Goal: Task Accomplishment & Management: Complete application form

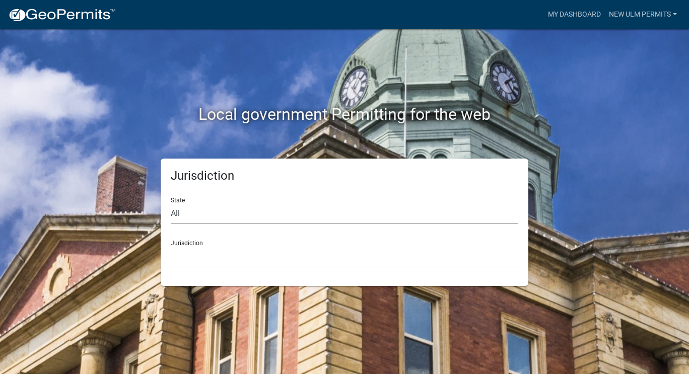
click at [223, 213] on select "All [US_STATE] [US_STATE] [US_STATE] [US_STATE] [US_STATE] [US_STATE] [US_STATE…" at bounding box center [345, 214] width 348 height 21
select select "[US_STATE]"
click at [171, 204] on select "All [US_STATE] [US_STATE] [US_STATE] [US_STATE] [US_STATE] [US_STATE] [US_STATE…" at bounding box center [345, 214] width 348 height 21
click at [229, 253] on select "[GEOGRAPHIC_DATA], [US_STATE] [GEOGRAPHIC_DATA], [US_STATE] [GEOGRAPHIC_DATA], …" at bounding box center [345, 256] width 348 height 21
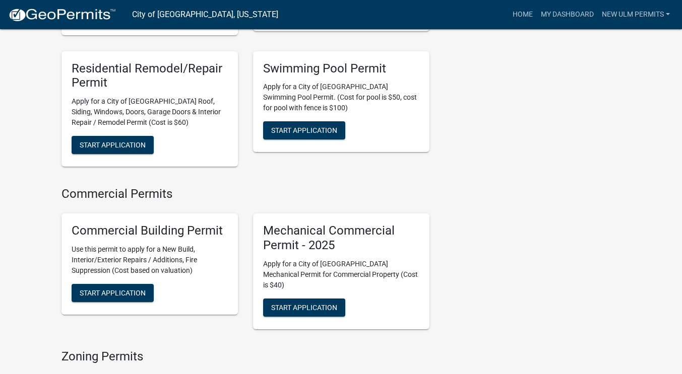
scroll to position [554, 0]
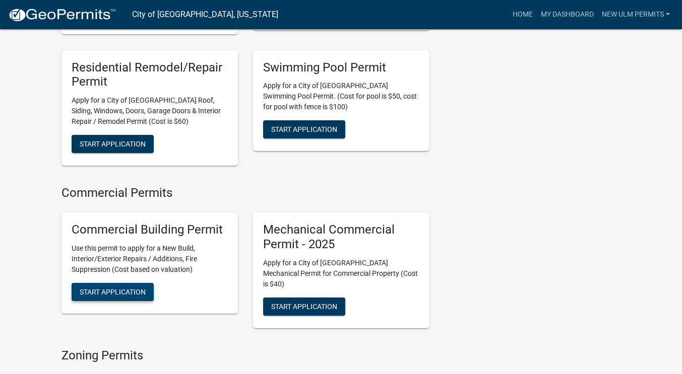
click at [136, 288] on span "Start Application" at bounding box center [113, 292] width 66 height 8
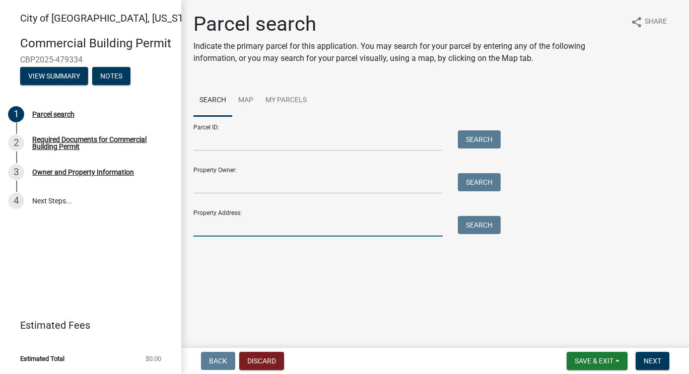
click at [229, 229] on input "Property Address:" at bounding box center [317, 226] width 249 height 21
click at [483, 224] on button "Search" at bounding box center [479, 225] width 43 height 18
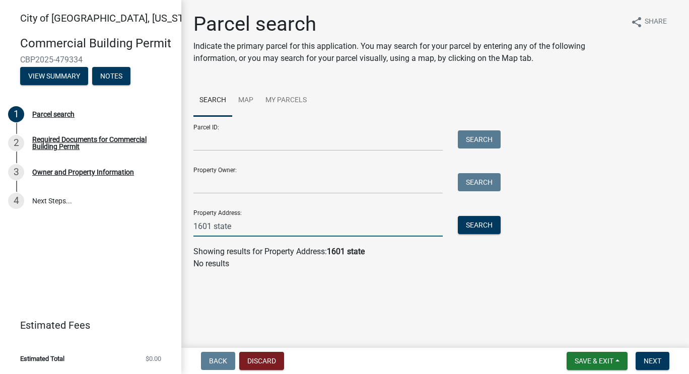
click at [354, 227] on input "1601 state" at bounding box center [317, 226] width 249 height 21
click at [237, 227] on input "1601 state" at bounding box center [317, 226] width 249 height 21
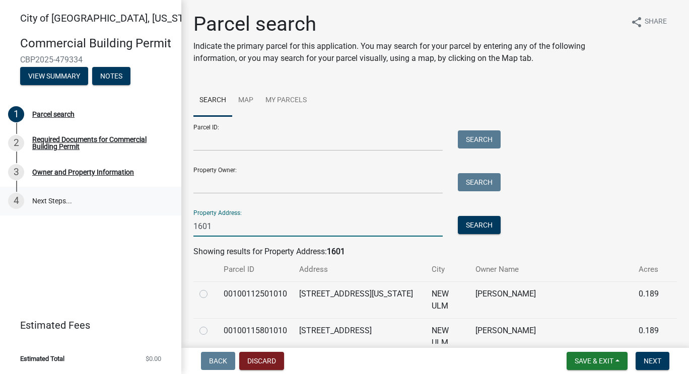
drag, startPoint x: 230, startPoint y: 222, endPoint x: 118, endPoint y: 214, distance: 112.1
click at [153, 220] on div "[GEOGRAPHIC_DATA], [US_STATE] Commercial Building Permit CBP2025-479334 View Su…" at bounding box center [344, 187] width 689 height 374
type input "1601"
click at [117, 214] on link "4 Next Steps..." at bounding box center [90, 201] width 181 height 29
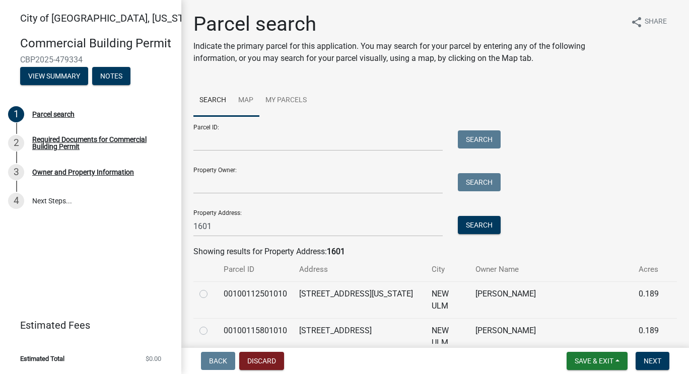
click at [251, 100] on link "Map" at bounding box center [245, 101] width 27 height 32
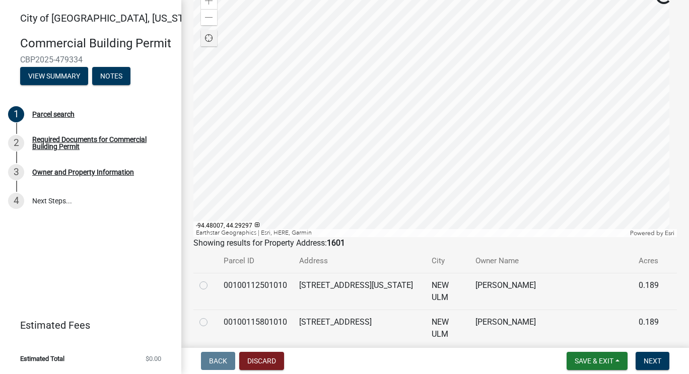
scroll to position [201, 0]
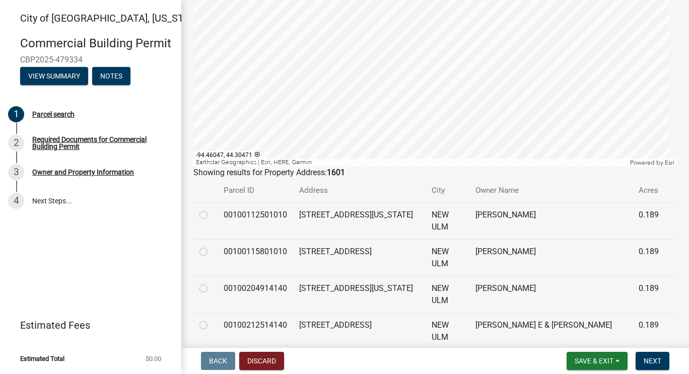
click at [421, 167] on div at bounding box center [435, 41] width 484 height 252
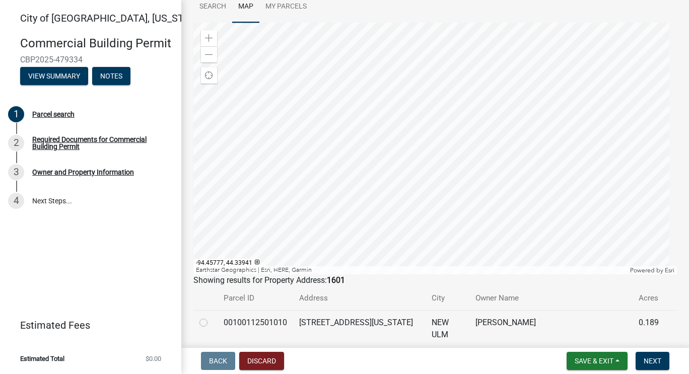
scroll to position [85, 0]
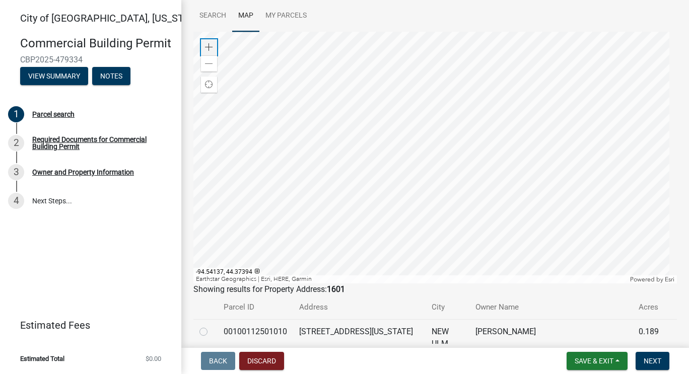
click at [211, 46] on span at bounding box center [209, 47] width 8 height 8
click at [487, 32] on div at bounding box center [435, 158] width 484 height 252
click at [354, 117] on div at bounding box center [435, 158] width 484 height 252
click at [209, 43] on span at bounding box center [209, 47] width 8 height 8
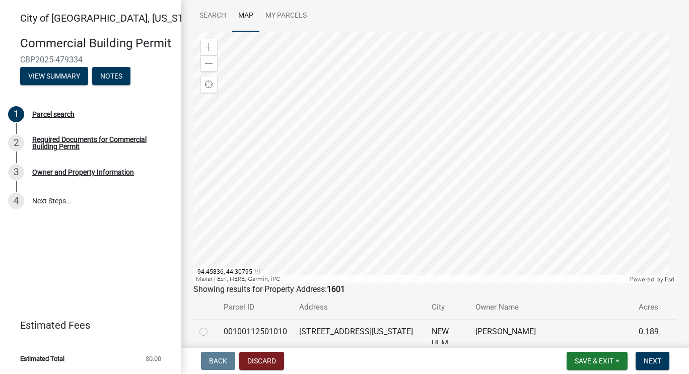
click at [417, 63] on div at bounding box center [435, 158] width 484 height 252
click at [417, 105] on div at bounding box center [435, 158] width 484 height 252
click at [414, 196] on div at bounding box center [435, 158] width 484 height 252
click at [517, 192] on div at bounding box center [435, 158] width 484 height 252
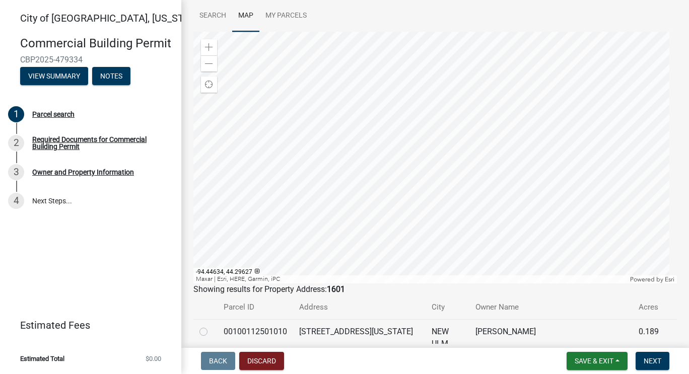
scroll to position [81, 0]
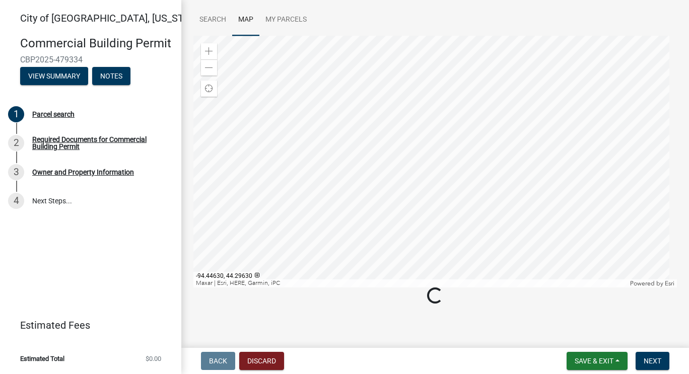
click at [518, 195] on div at bounding box center [435, 162] width 484 height 252
click at [208, 50] on span at bounding box center [209, 51] width 8 height 8
click at [259, 50] on div at bounding box center [435, 162] width 484 height 252
click at [461, 125] on div at bounding box center [435, 162] width 484 height 252
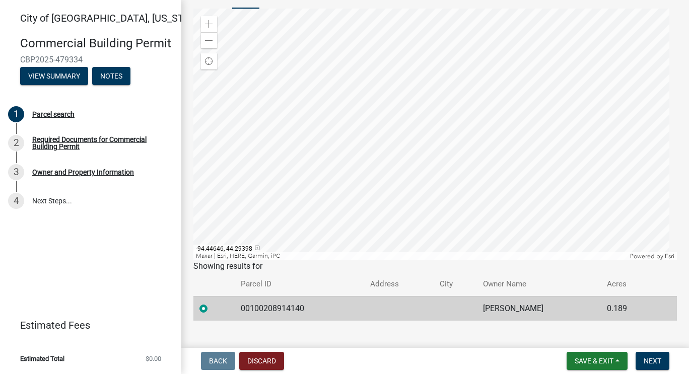
scroll to position [124, 0]
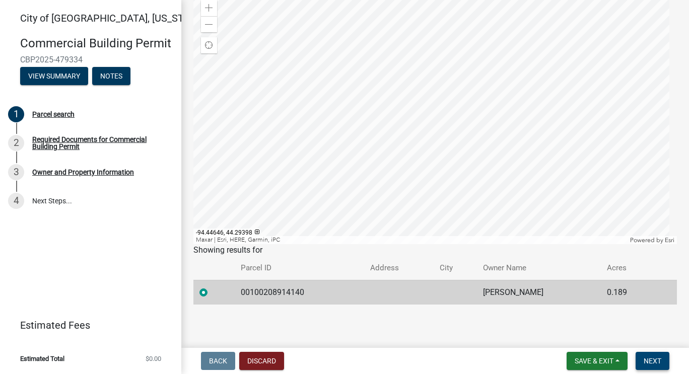
click at [647, 358] on span "Next" at bounding box center [653, 361] width 18 height 8
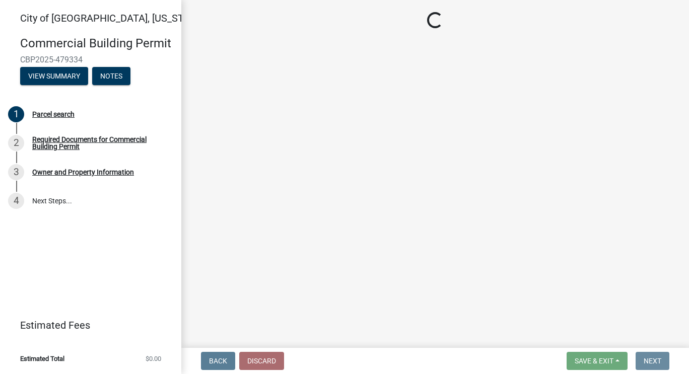
scroll to position [0, 0]
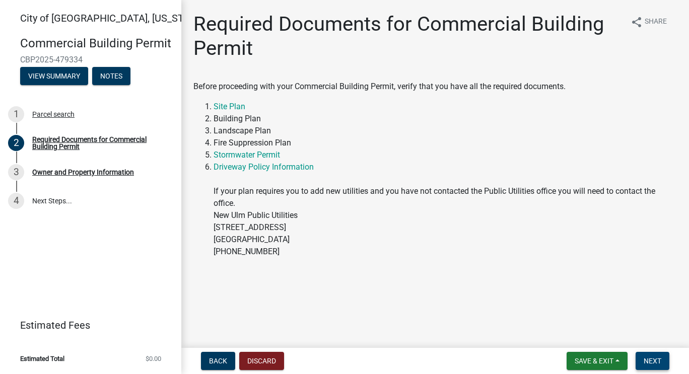
click at [652, 359] on span "Next" at bounding box center [653, 361] width 18 height 8
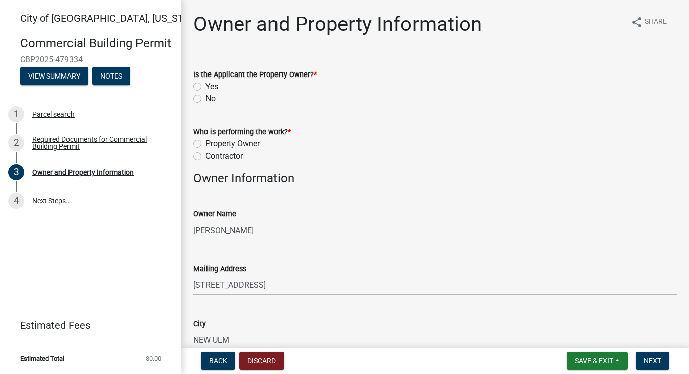
click at [206, 100] on label "No" at bounding box center [211, 99] width 10 height 12
click at [206, 99] on input "No" at bounding box center [209, 96] width 7 height 7
radio input "true"
click at [206, 144] on label "Property Owner" at bounding box center [233, 144] width 54 height 12
click at [206, 144] on input "Property Owner" at bounding box center [209, 141] width 7 height 7
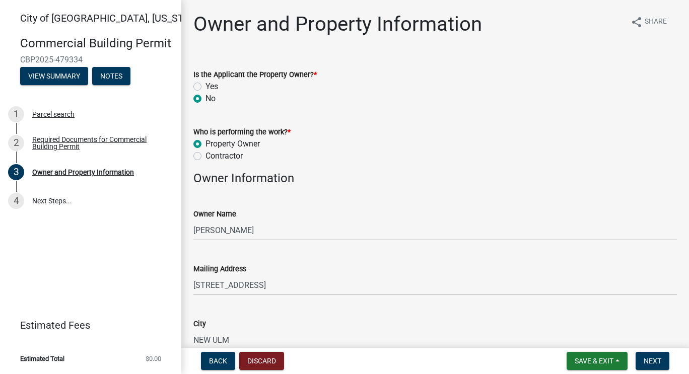
radio input "true"
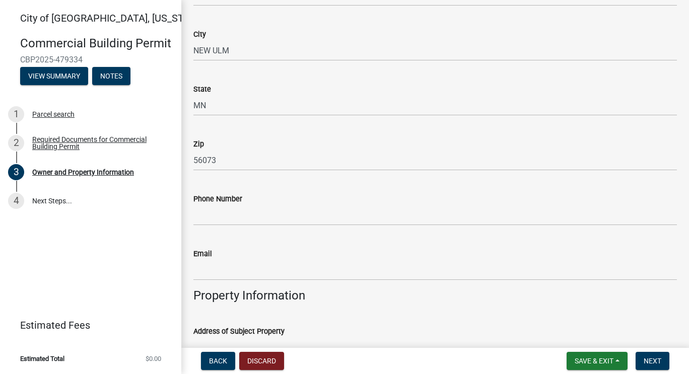
scroll to position [302, 0]
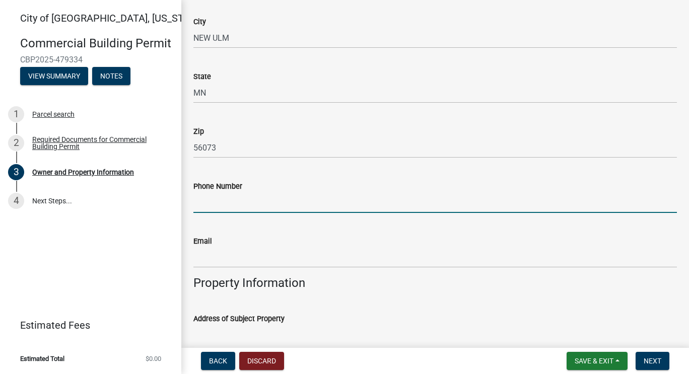
click at [214, 199] on input "Phone Number" at bounding box center [435, 202] width 484 height 21
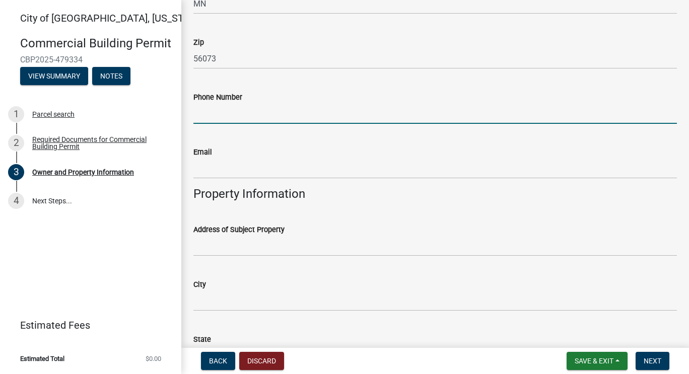
scroll to position [403, 0]
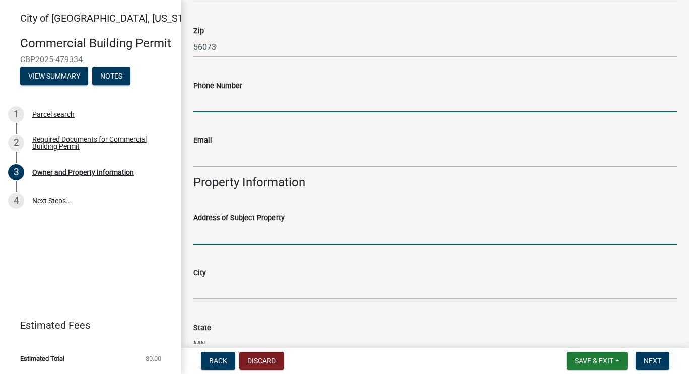
click at [207, 236] on input "Address of Subject Property" at bounding box center [435, 234] width 484 height 21
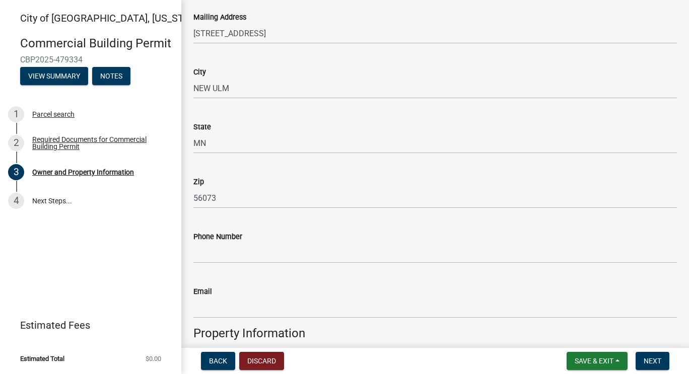
scroll to position [302, 0]
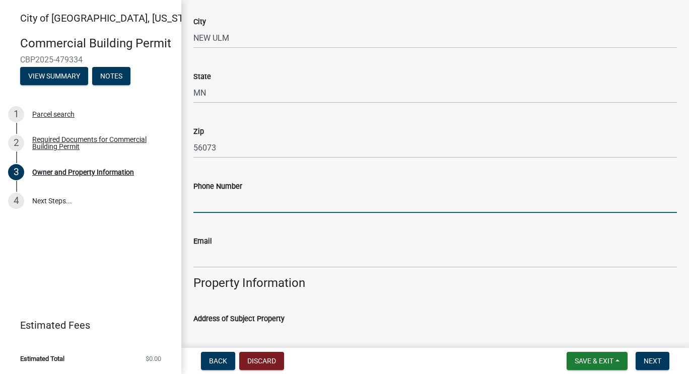
click at [282, 201] on input "Phone Number" at bounding box center [435, 202] width 484 height 21
type input "[PHONE_NUMBER]"
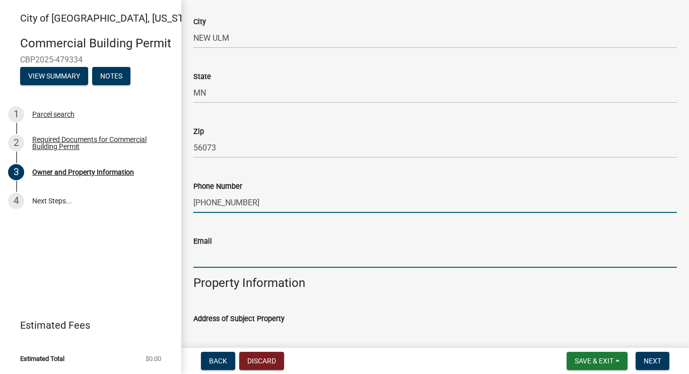
click at [259, 261] on input "Email" at bounding box center [435, 257] width 484 height 21
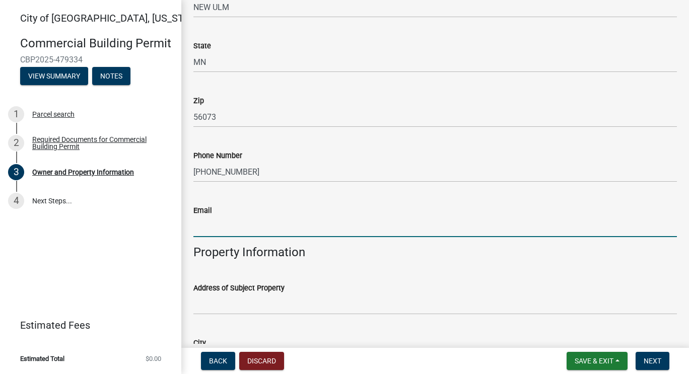
scroll to position [353, 0]
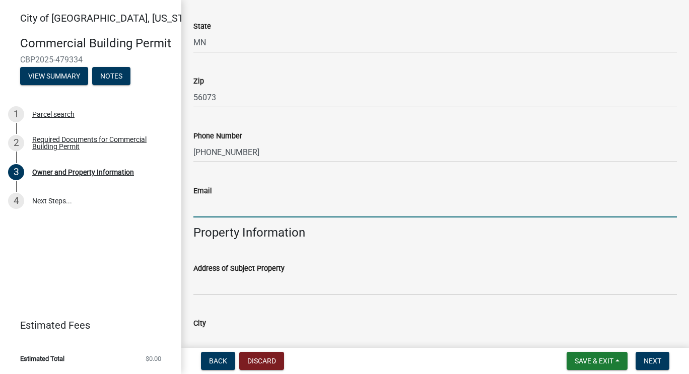
click at [433, 204] on input "Email" at bounding box center [435, 207] width 484 height 21
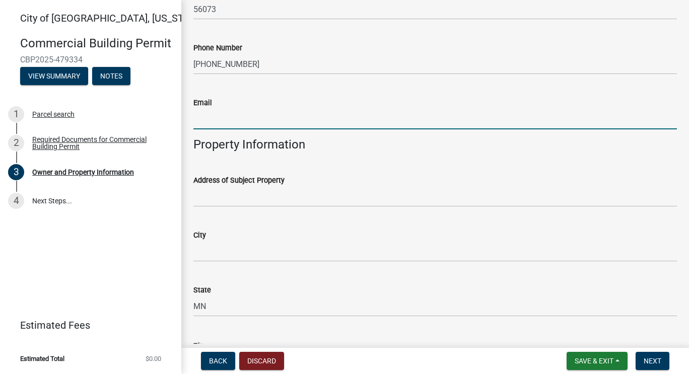
scroll to position [429, 0]
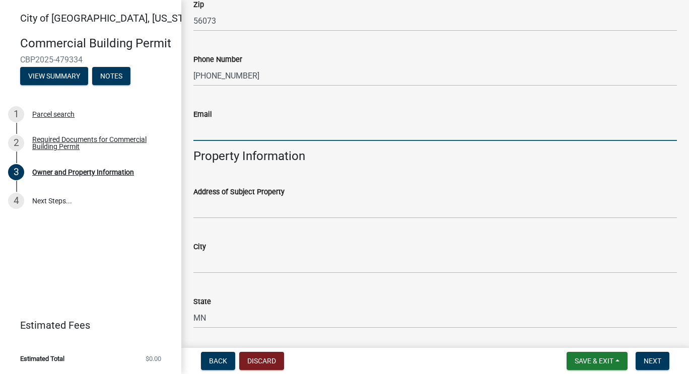
click at [261, 131] on input "Email" at bounding box center [435, 130] width 484 height 21
click at [195, 127] on input "[EMAIL_ADDRESS][DOMAIN_NAME]" at bounding box center [435, 130] width 484 height 21
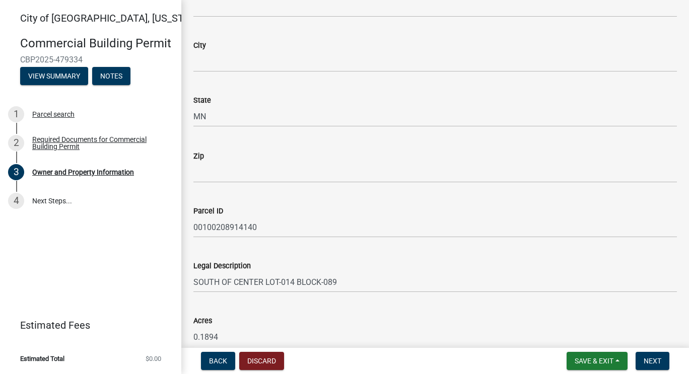
scroll to position [681, 0]
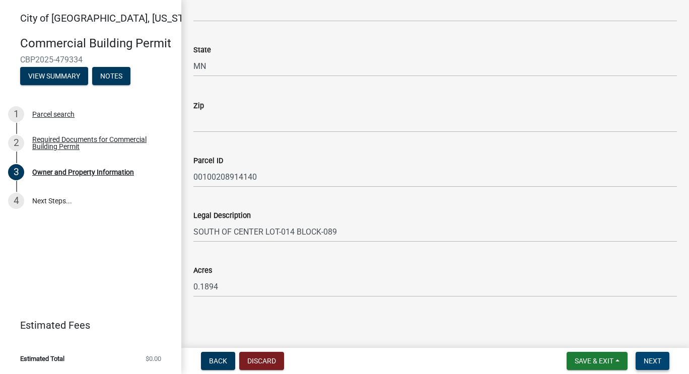
type input "[EMAIL_ADDRESS][DOMAIN_NAME]"
click at [652, 361] on span "Next" at bounding box center [653, 361] width 18 height 8
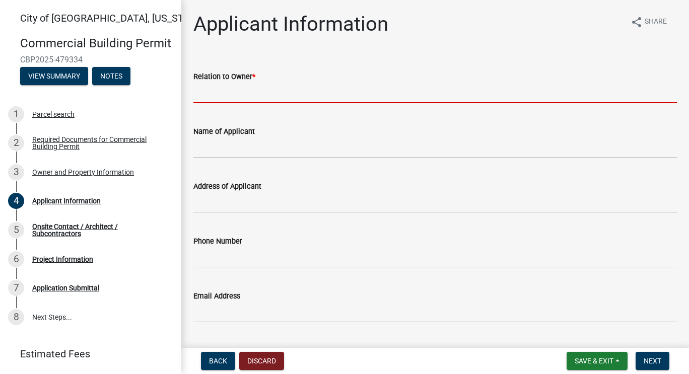
click at [363, 91] on input "Relation to Owner *" at bounding box center [435, 93] width 484 height 21
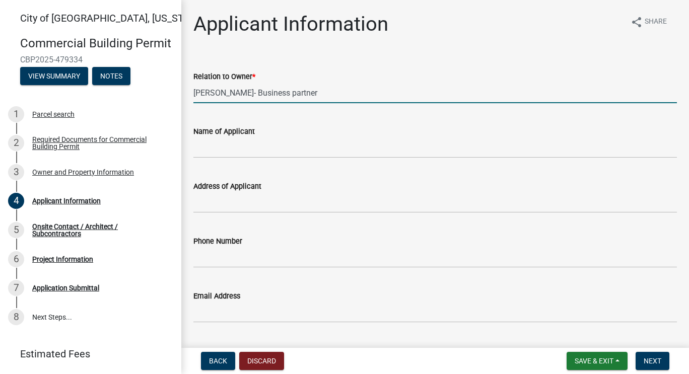
type input "[PERSON_NAME]- Business partner"
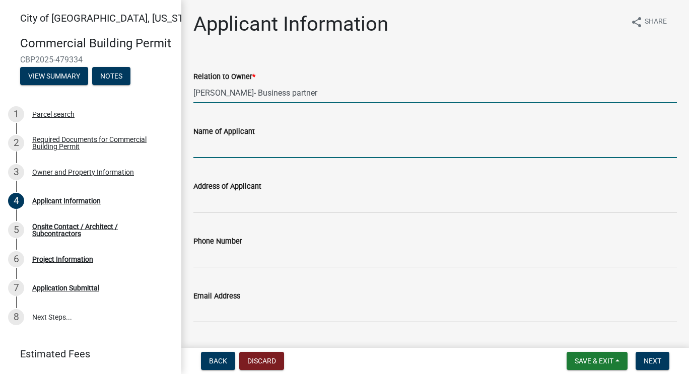
click at [288, 148] on input "Name of Applicant" at bounding box center [435, 148] width 484 height 21
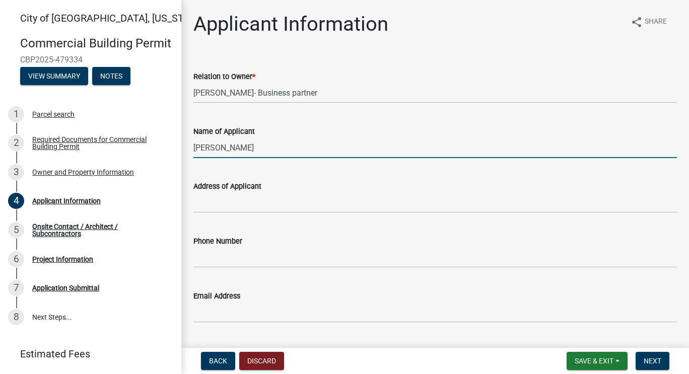
type input "[PERSON_NAME]"
click at [282, 207] on input "Address of Applicant" at bounding box center [435, 202] width 484 height 21
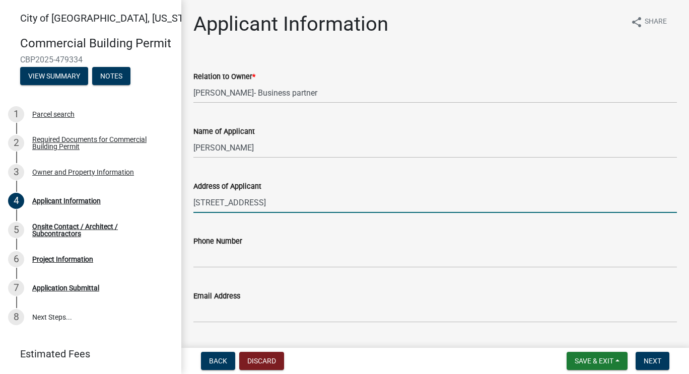
type input "[STREET_ADDRESS]"
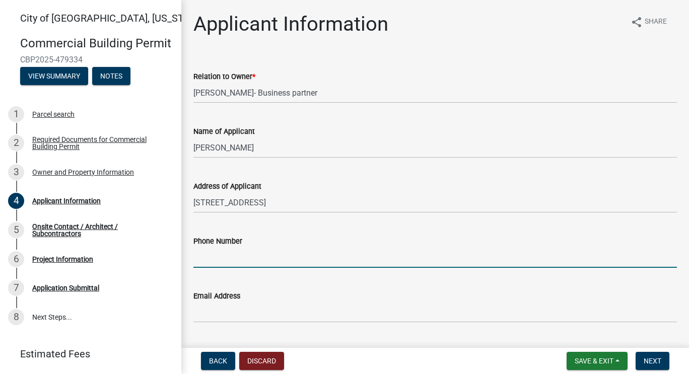
click at [267, 257] on input "Phone Number" at bounding box center [435, 257] width 484 height 21
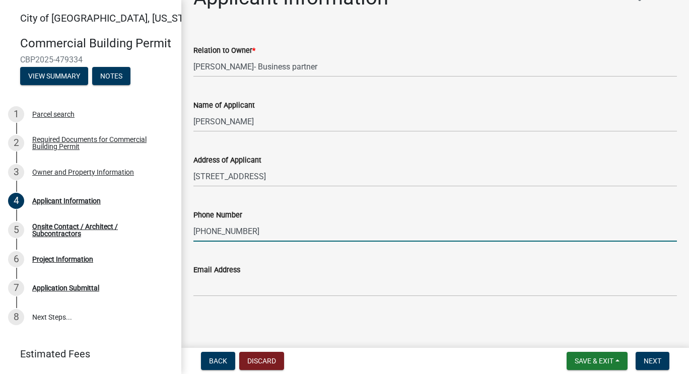
type input "[PHONE_NUMBER]"
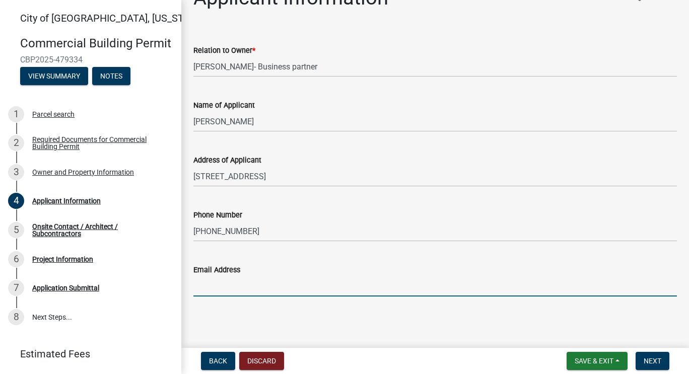
click at [269, 288] on input "Email Address" at bounding box center [435, 286] width 484 height 21
type input "[EMAIL_ADDRESS][DOMAIN_NAME]"
click at [655, 353] on button "Next" at bounding box center [653, 361] width 34 height 18
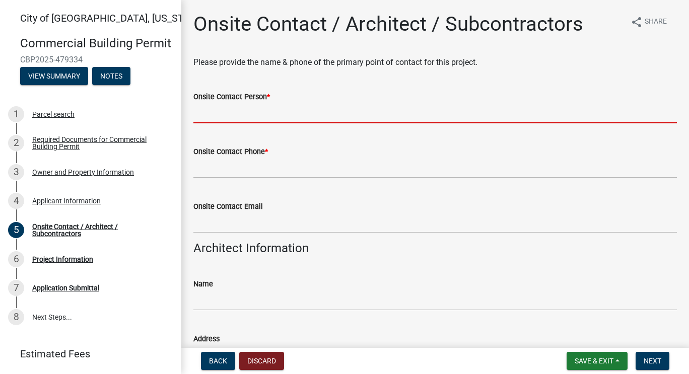
click at [317, 113] on input "Onsite Contact Person *" at bounding box center [435, 113] width 484 height 21
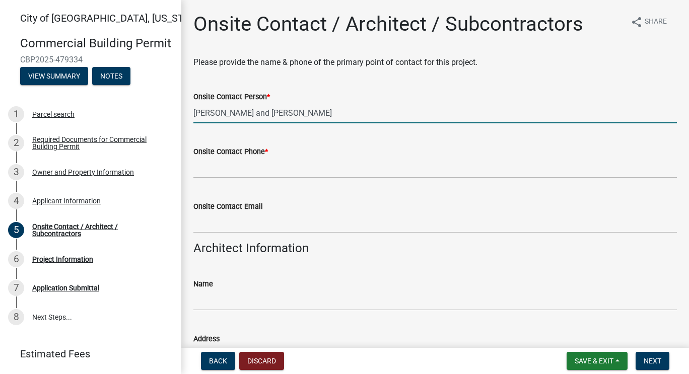
type input "[PERSON_NAME] and [PERSON_NAME]"
click at [290, 167] on input "Onsite Contact Phone *" at bounding box center [435, 168] width 484 height 21
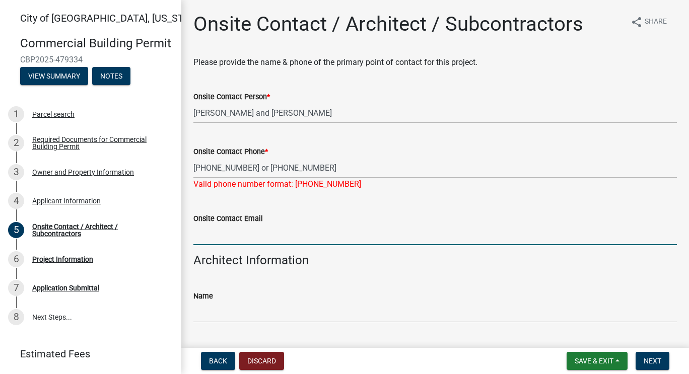
click at [289, 227] on input "Onsite Contact Email" at bounding box center [435, 235] width 484 height 21
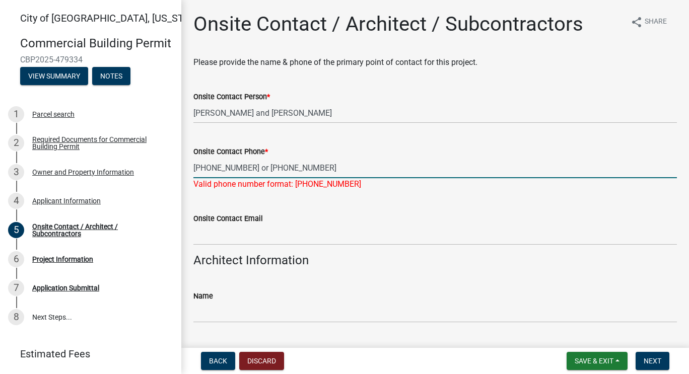
drag, startPoint x: 310, startPoint y: 167, endPoint x: 244, endPoint y: 177, distance: 66.7
click at [244, 177] on input "[PHONE_NUMBER] or [PHONE_NUMBER]" at bounding box center [435, 168] width 484 height 21
type input "[PHONE_NUMBER]"
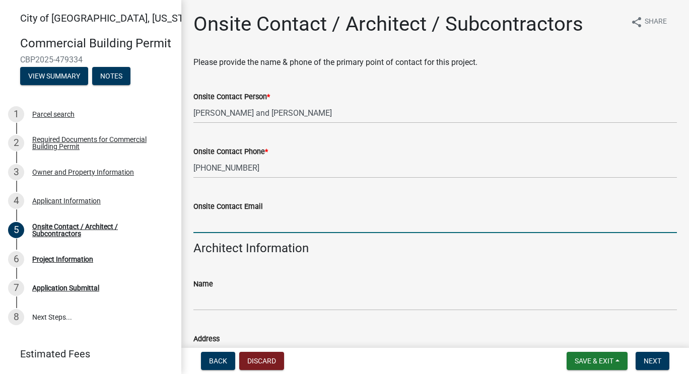
click at [239, 236] on wm-data-entity-input "Onsite Contact Email" at bounding box center [435, 213] width 484 height 55
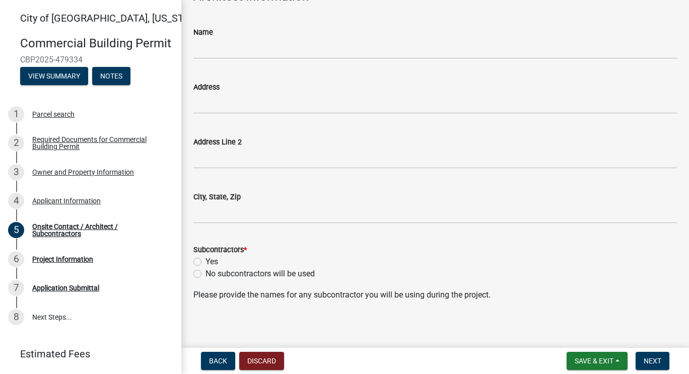
scroll to position [353, 0]
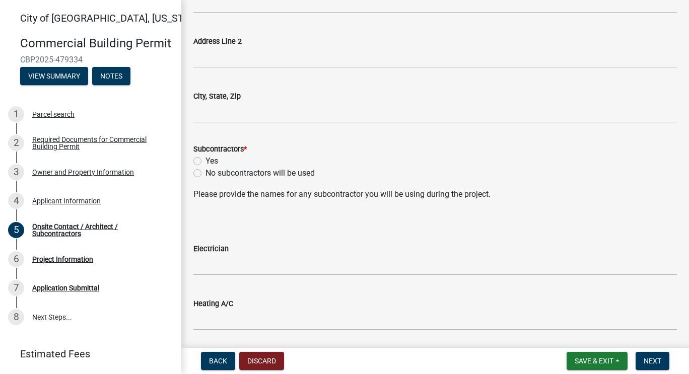
type input "[EMAIL_ADDRESS][DOMAIN_NAME]"
click at [206, 174] on label "No subcontractors will be used" at bounding box center [260, 173] width 109 height 12
click at [206, 174] on input "No subcontractors will be used" at bounding box center [209, 170] width 7 height 7
radio input "true"
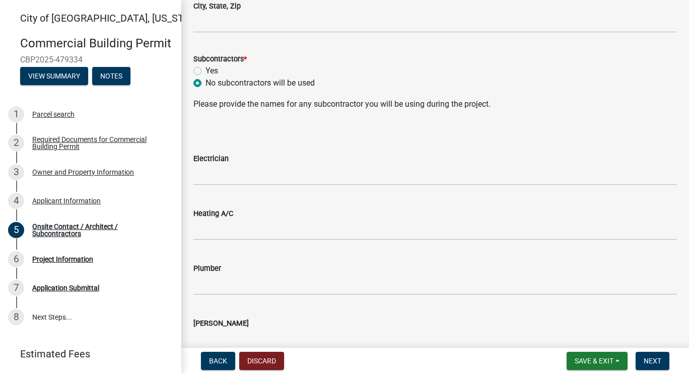
scroll to position [453, 0]
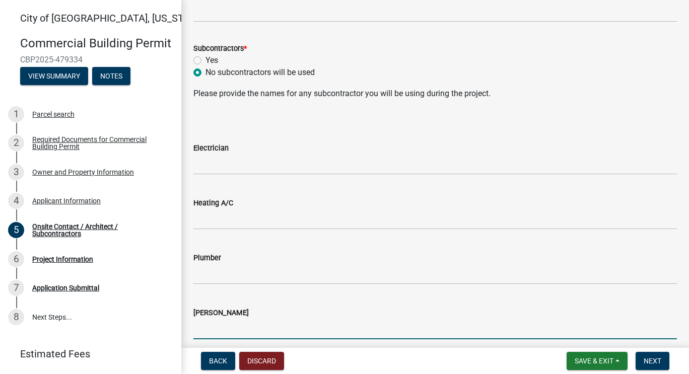
click at [237, 323] on input "[PERSON_NAME]" at bounding box center [435, 329] width 484 height 21
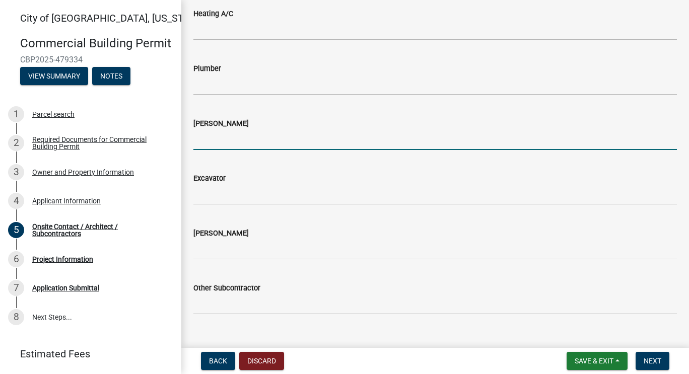
scroll to position [661, 0]
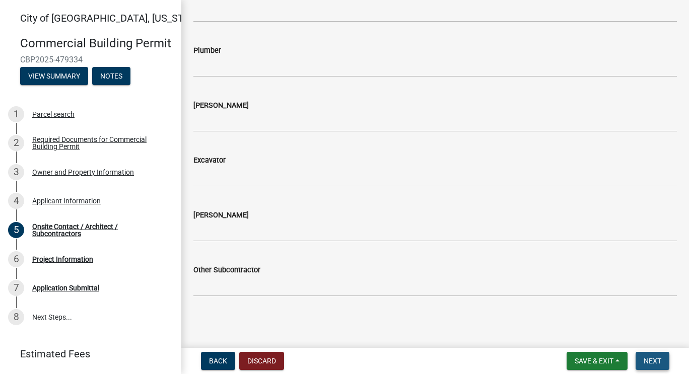
click at [649, 361] on span "Next" at bounding box center [653, 361] width 18 height 8
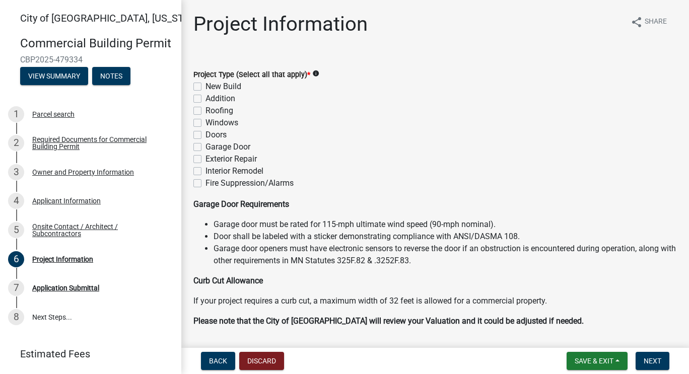
click at [206, 85] on label "New Build" at bounding box center [224, 87] width 36 height 12
click at [206, 85] on input "New Build" at bounding box center [209, 84] width 7 height 7
checkbox input "true"
checkbox input "false"
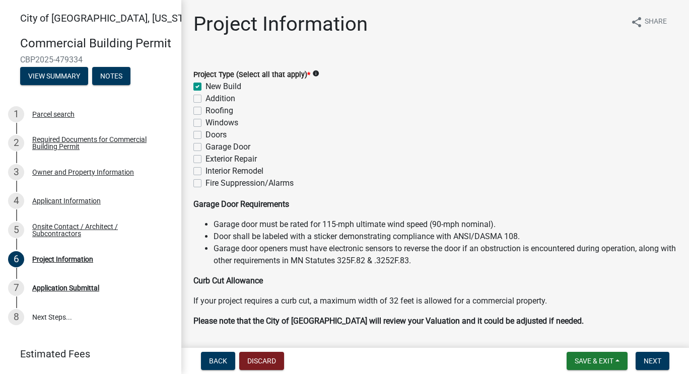
checkbox input "false"
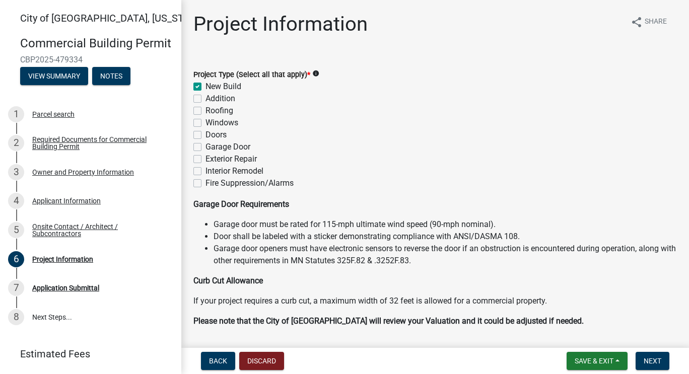
checkbox input "false"
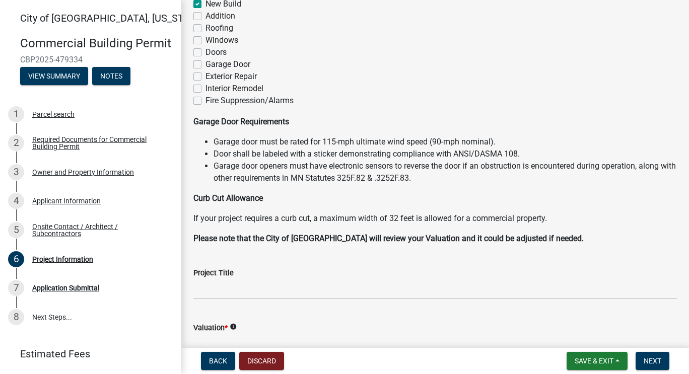
scroll to position [101, 0]
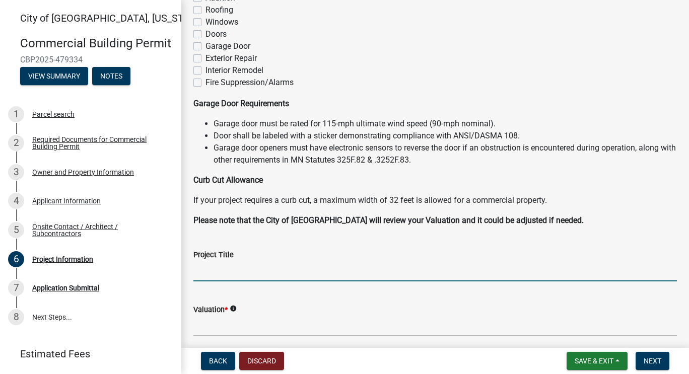
click at [199, 270] on input "Project Title" at bounding box center [435, 271] width 484 height 21
type input "MW Repair"
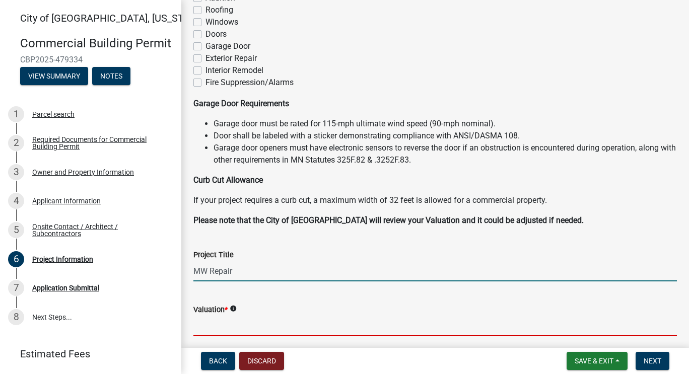
click at [267, 325] on input "text" at bounding box center [435, 326] width 484 height 21
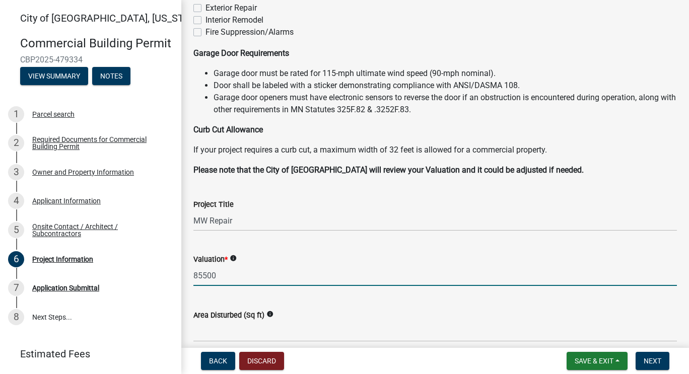
scroll to position [201, 0]
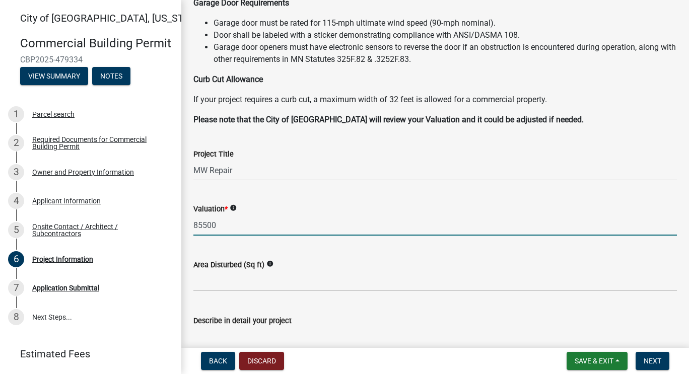
type input "85500"
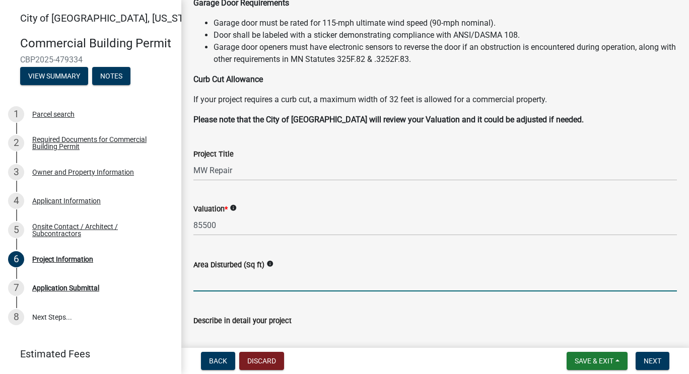
click at [246, 283] on input "text" at bounding box center [435, 281] width 484 height 21
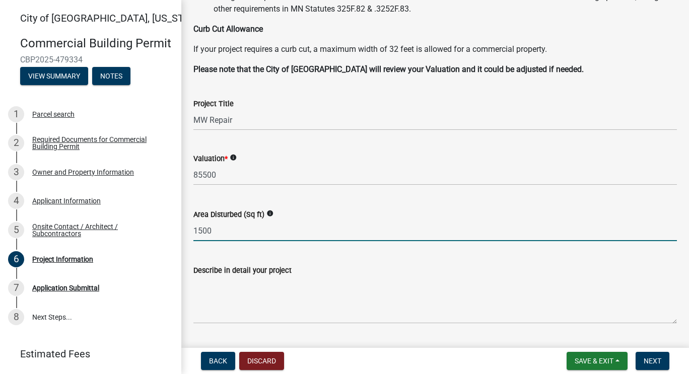
type input "1500"
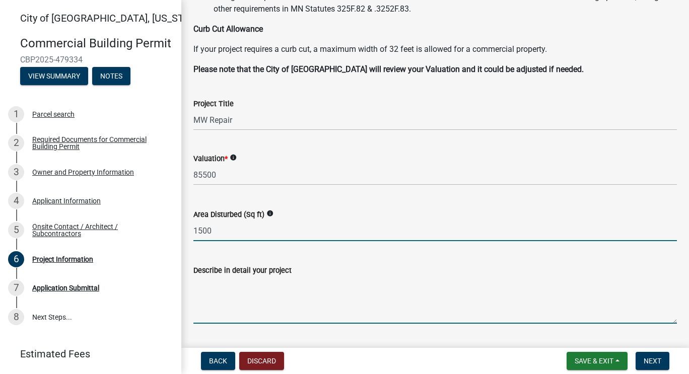
click at [252, 296] on textarea "Describe in detail your project" at bounding box center [435, 300] width 484 height 47
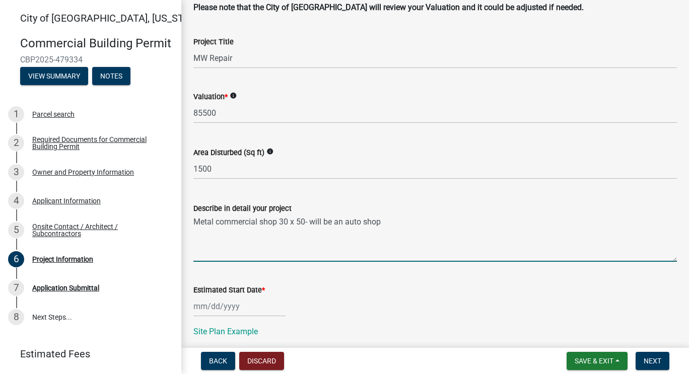
scroll to position [353, 0]
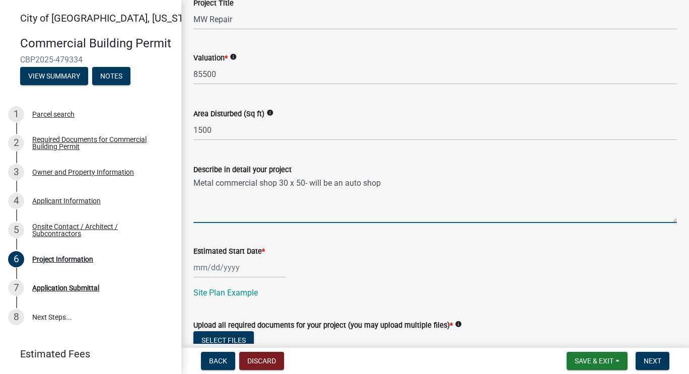
type textarea "Metal commercial shop 30 x 50- will be an auto shop"
click at [204, 266] on div at bounding box center [239, 267] width 92 height 21
select select "9"
select select "2025"
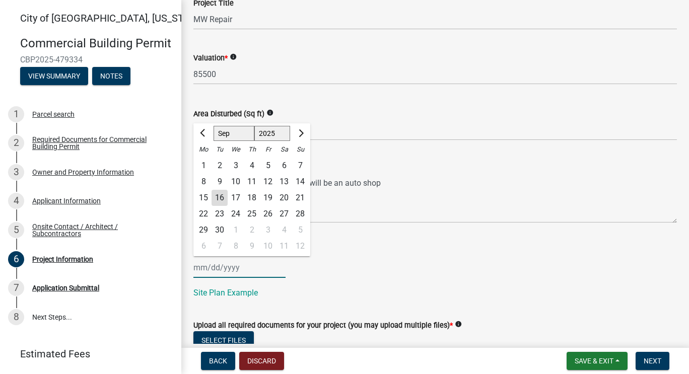
click at [201, 267] on input "Estimated Start Date *" at bounding box center [239, 267] width 92 height 21
click at [302, 136] on button "Next month" at bounding box center [300, 133] width 12 height 16
click at [295, 134] on button "Next month" at bounding box center [300, 133] width 12 height 16
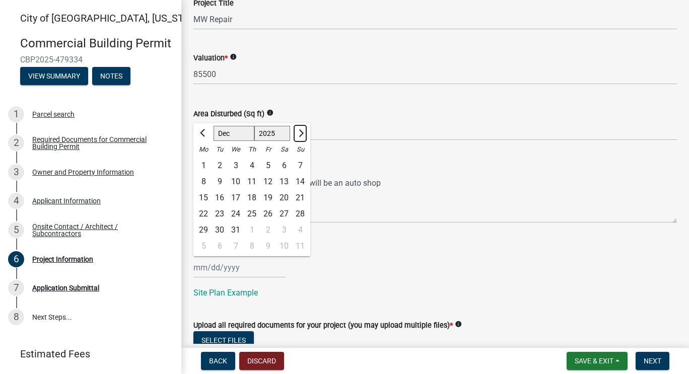
select select "1"
select select "2026"
click at [205, 132] on span "Previous month" at bounding box center [204, 133] width 8 height 8
select select "12"
select select "2025"
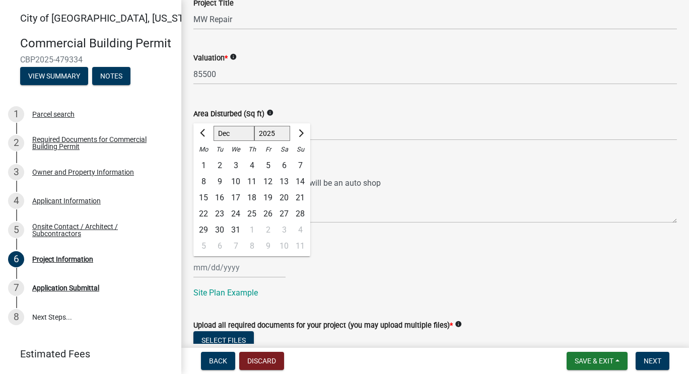
click at [237, 228] on div "31" at bounding box center [236, 230] width 16 height 16
type input "[DATE]"
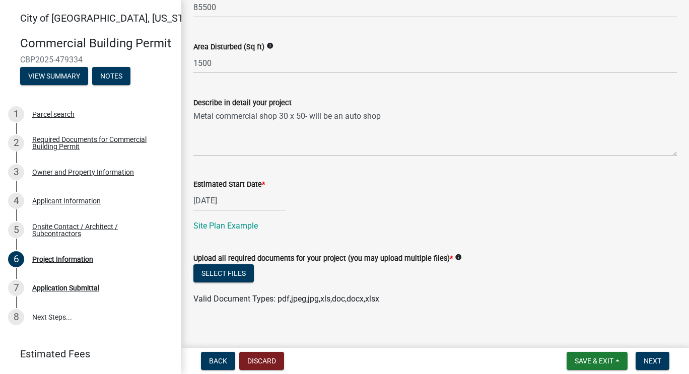
scroll to position [429, 0]
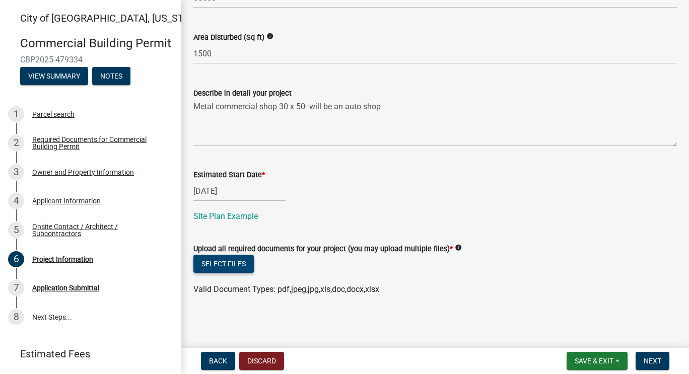
click at [226, 260] on button "Select files" at bounding box center [223, 264] width 60 height 18
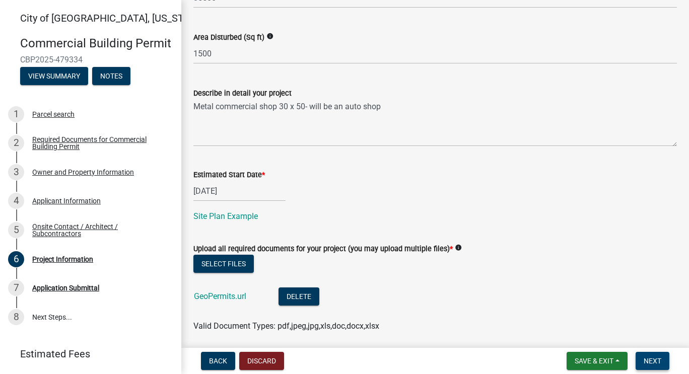
click at [656, 362] on span "Next" at bounding box center [653, 361] width 18 height 8
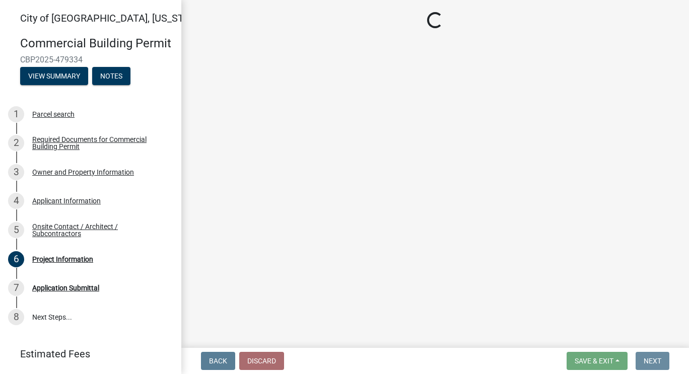
scroll to position [0, 0]
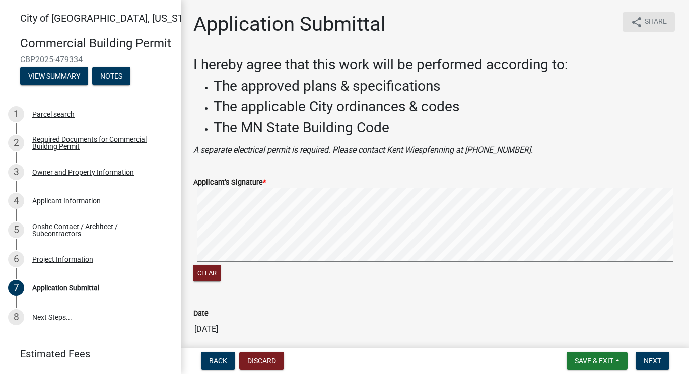
click at [645, 27] on span "Share" at bounding box center [656, 22] width 22 height 12
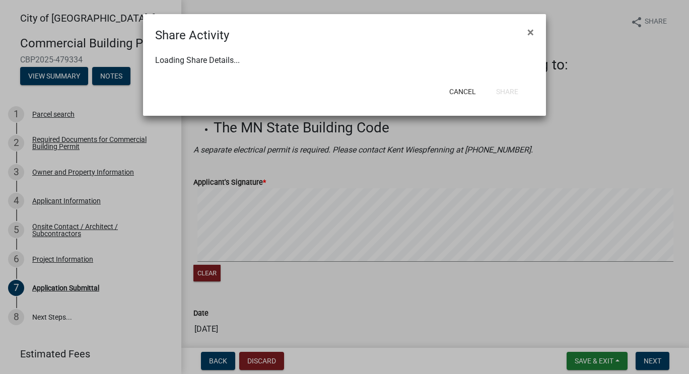
select select "1"
select select "0"
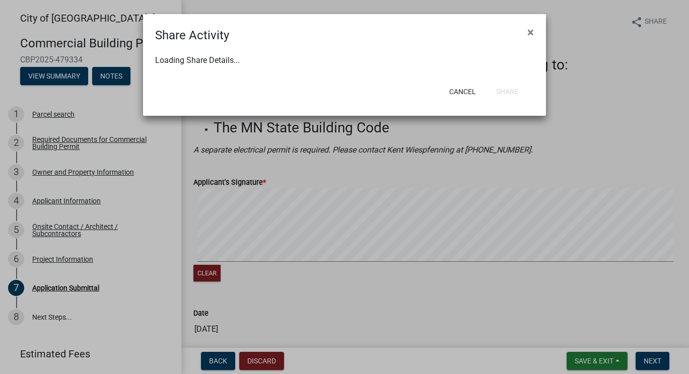
select select "0"
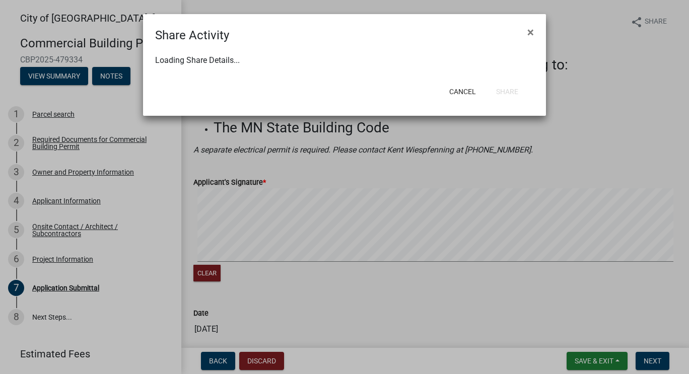
select select "0"
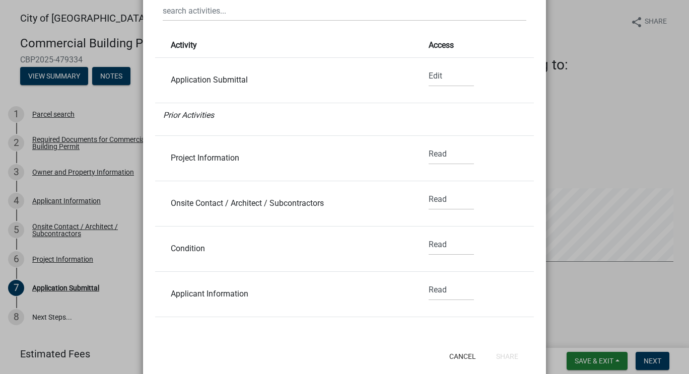
scroll to position [221, 0]
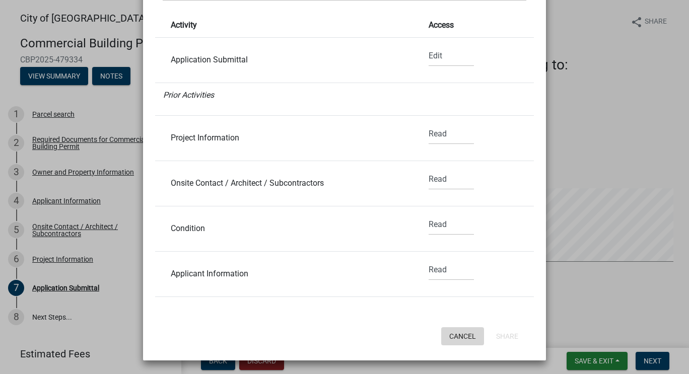
click at [467, 336] on button "Cancel" at bounding box center [462, 336] width 43 height 18
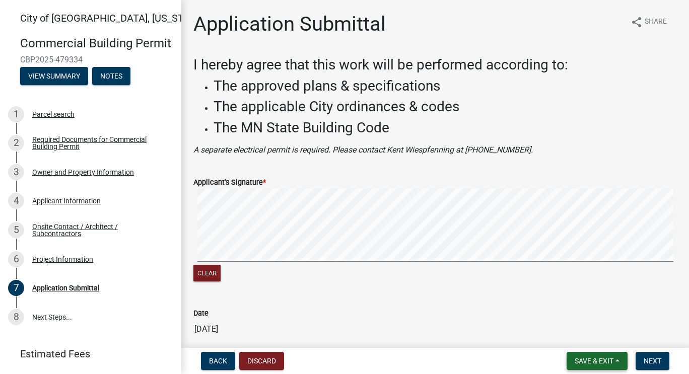
click at [611, 362] on span "Save & Exit" at bounding box center [594, 361] width 39 height 8
click at [585, 334] on button "Save & Exit" at bounding box center [587, 335] width 81 height 24
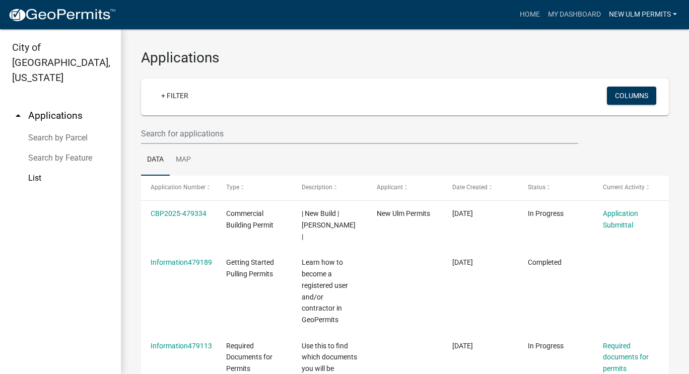
click at [640, 12] on link "New Ulm Permits" at bounding box center [643, 14] width 76 height 19
